Goal: Information Seeking & Learning: Learn about a topic

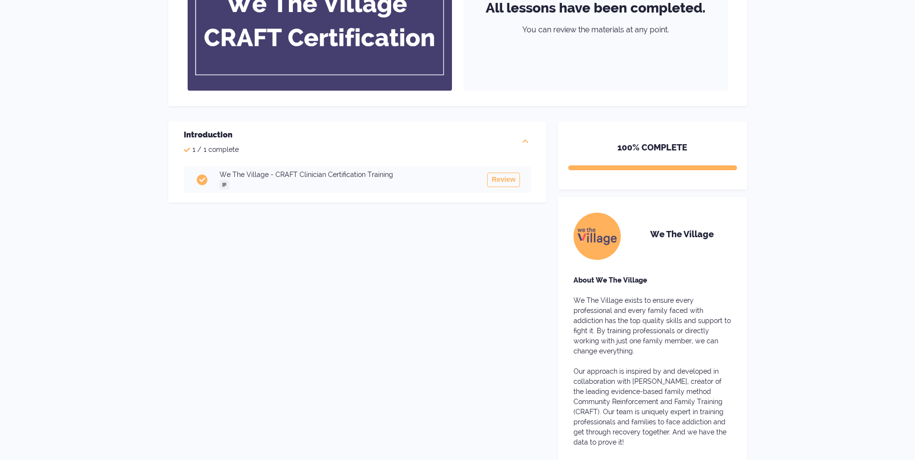
scroll to position [177, 0]
click at [503, 181] on button "Review" at bounding box center [503, 179] width 32 height 14
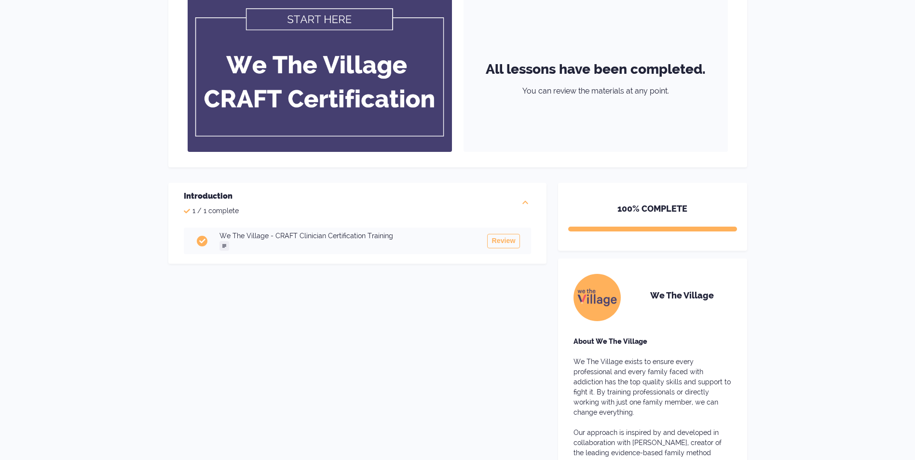
scroll to position [0, 0]
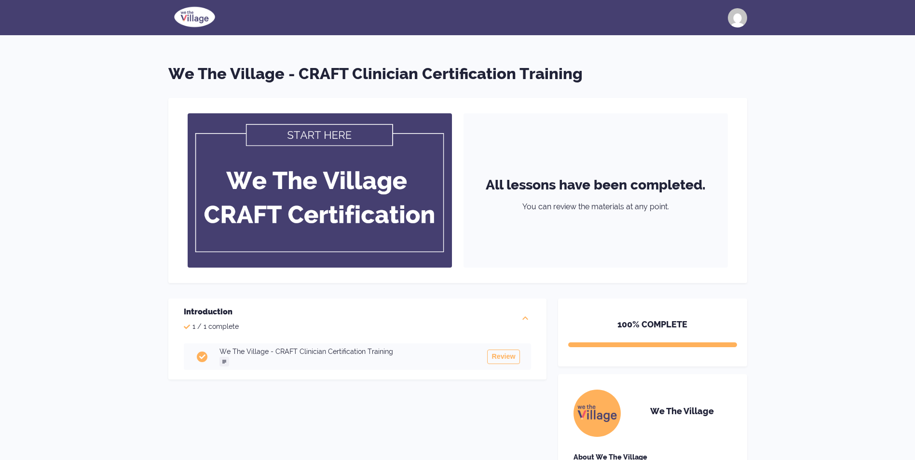
click at [314, 132] on img at bounding box center [320, 190] width 264 height 154
click at [318, 145] on img at bounding box center [320, 190] width 264 height 154
click at [337, 105] on div "All lessons have been completed. You can review the materials at any point." at bounding box center [457, 190] width 579 height 185
click at [337, 152] on img at bounding box center [320, 190] width 264 height 154
click at [189, 16] on img at bounding box center [194, 17] width 53 height 24
